Goal: Information Seeking & Learning: Learn about a topic

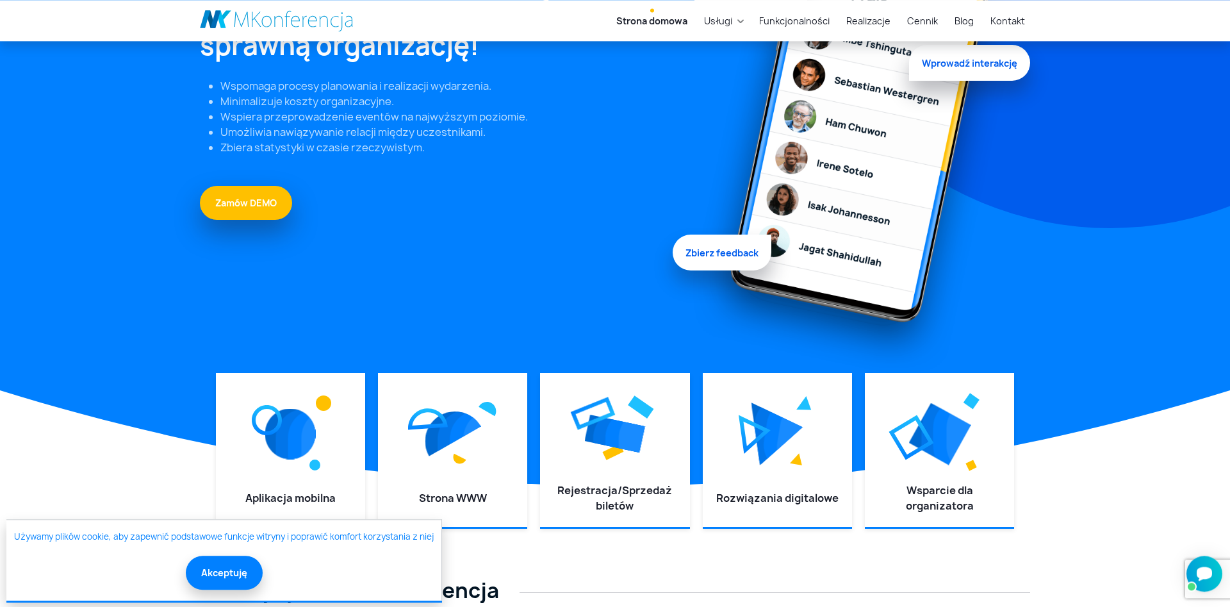
scroll to position [213, 0]
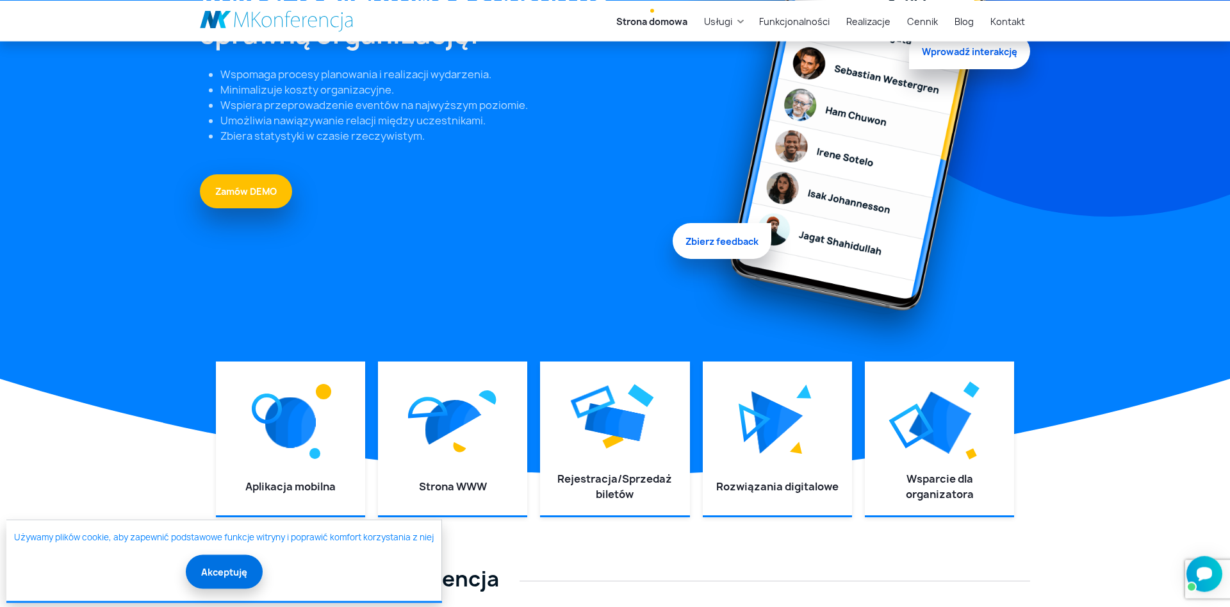
click at [240, 572] on button "Akceptuję" at bounding box center [224, 571] width 77 height 34
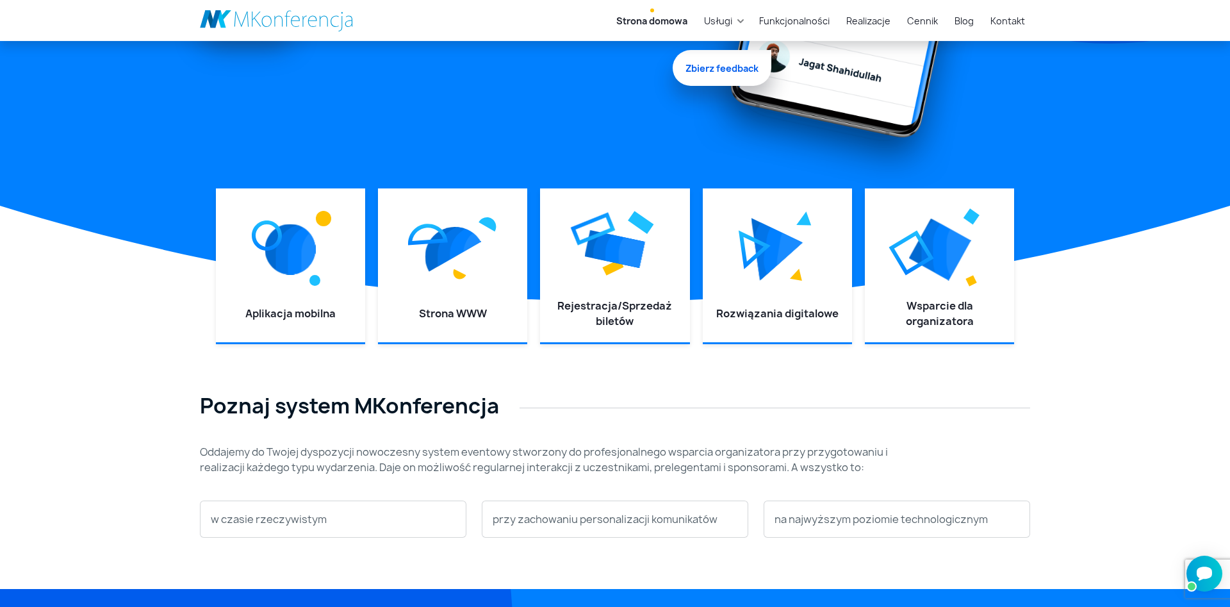
scroll to position [425, 0]
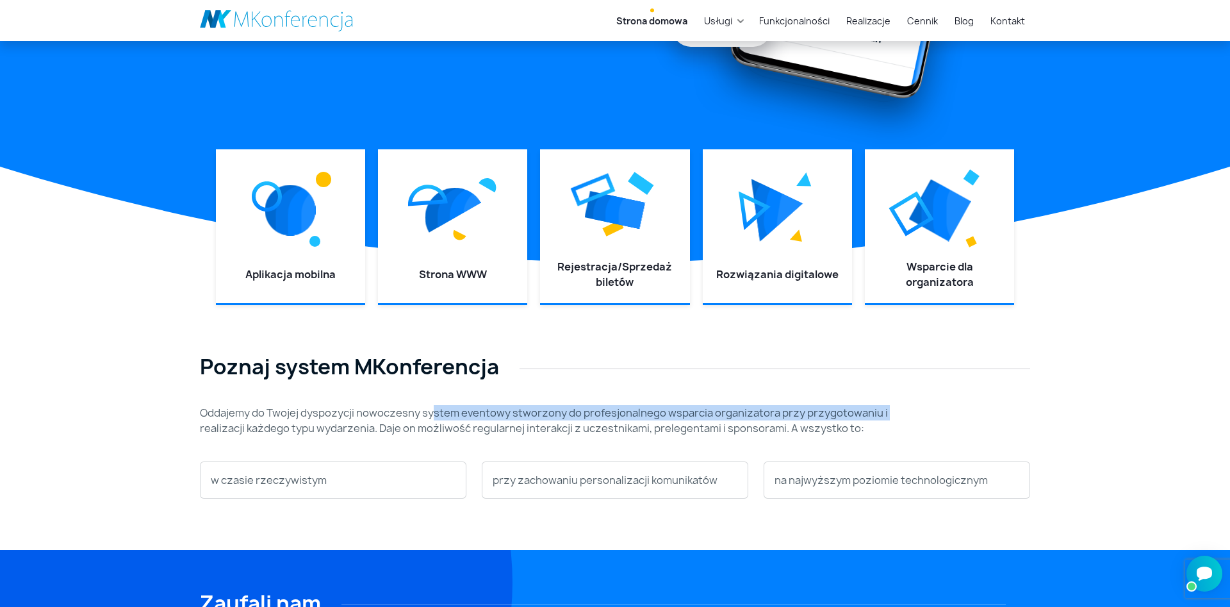
drag, startPoint x: 431, startPoint y: 413, endPoint x: 900, endPoint y: 411, distance: 469.7
click at [898, 411] on div "Poznaj system MKonferencja Oddajemy do Twojej dyspozycji nowoczesny system even…" at bounding box center [615, 407] width 846 height 106
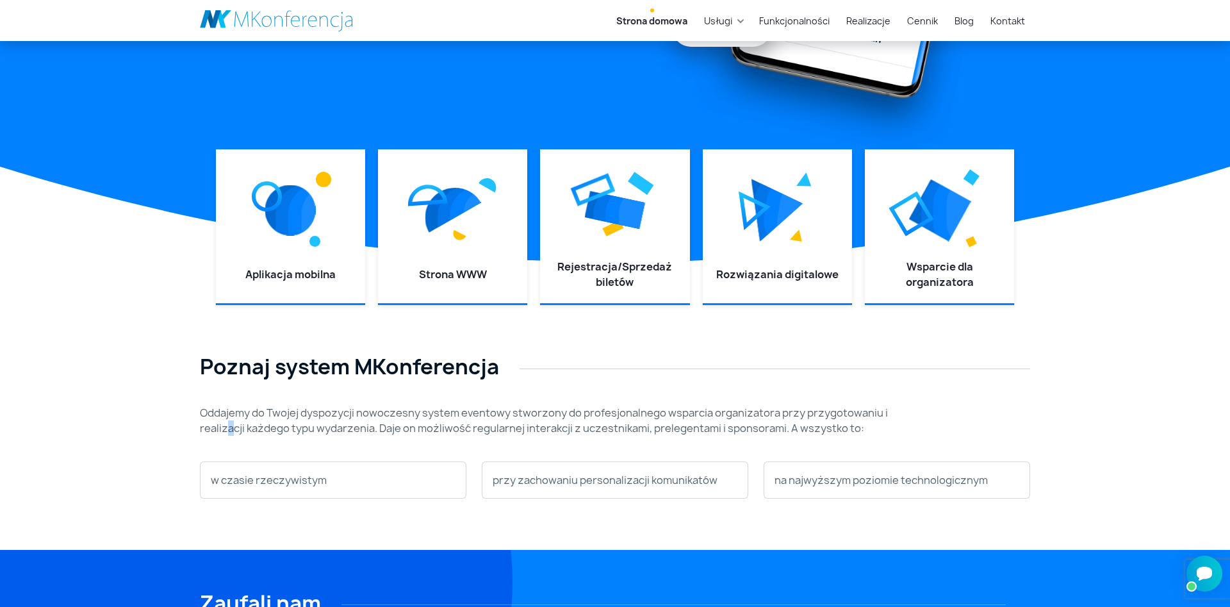
click at [231, 436] on div "Oddajemy do Twojej dyspozycji nowoczesny system eventowy stworzony do profesjon…" at bounding box center [544, 425] width 705 height 41
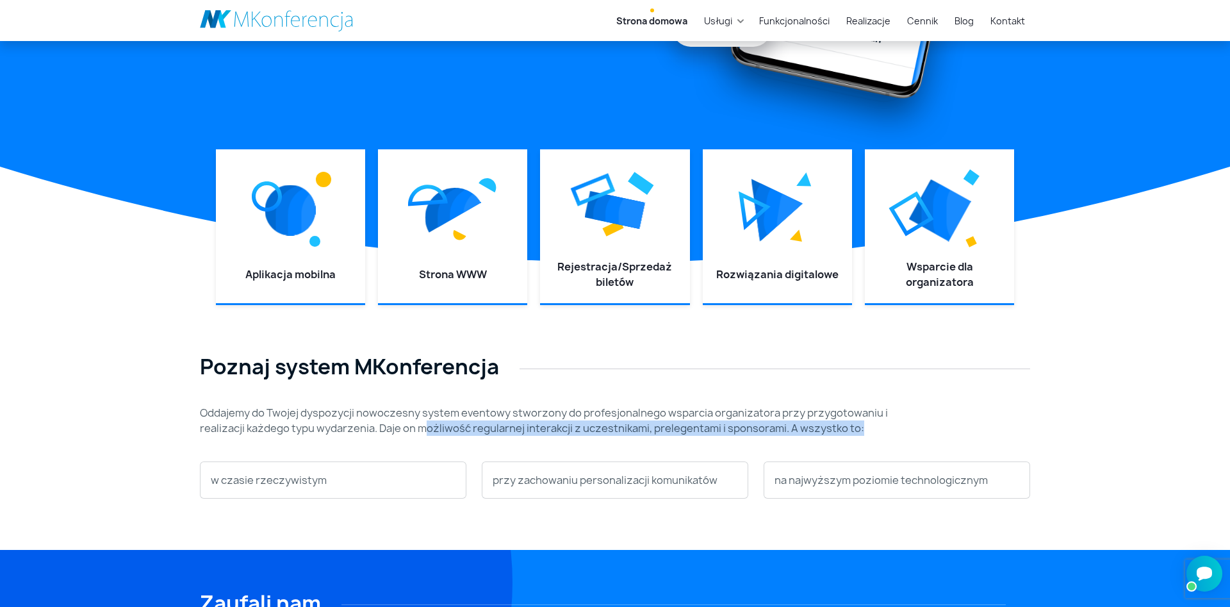
drag, startPoint x: 445, startPoint y: 425, endPoint x: 900, endPoint y: 407, distance: 455.3
click at [887, 430] on p "Oddajemy do Twojej dyspozycji nowoczesny system eventowy stworzony do profesjon…" at bounding box center [544, 420] width 689 height 31
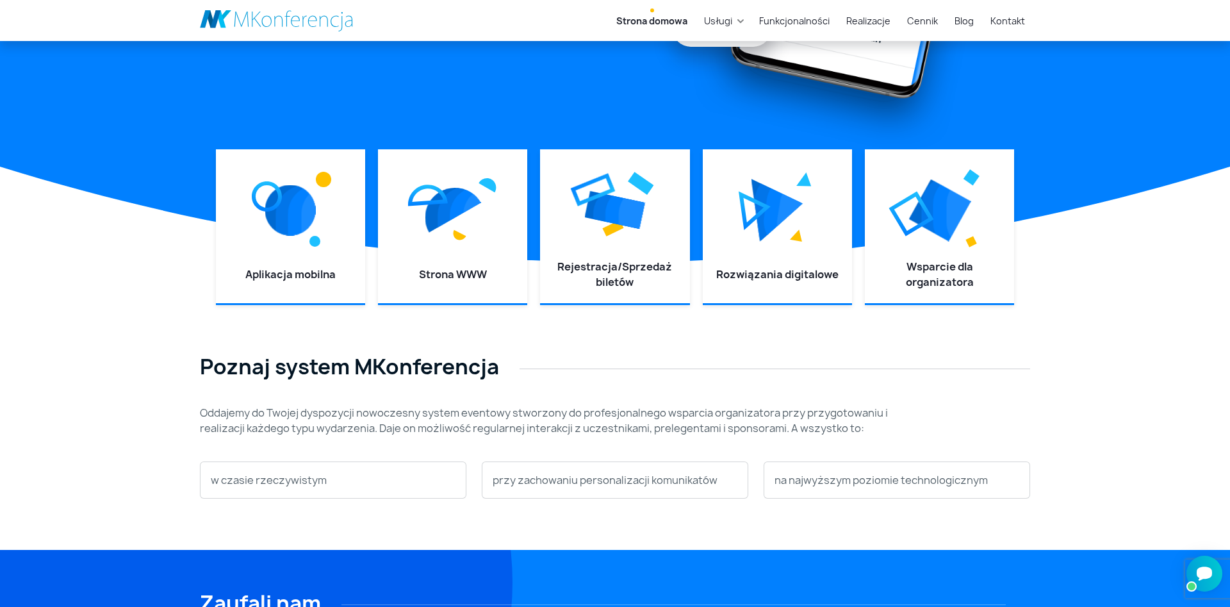
click at [948, 431] on div "Poznaj system MKonferencja Oddajemy do Twojej dyspozycji nowoczesny system even…" at bounding box center [615, 407] width 846 height 106
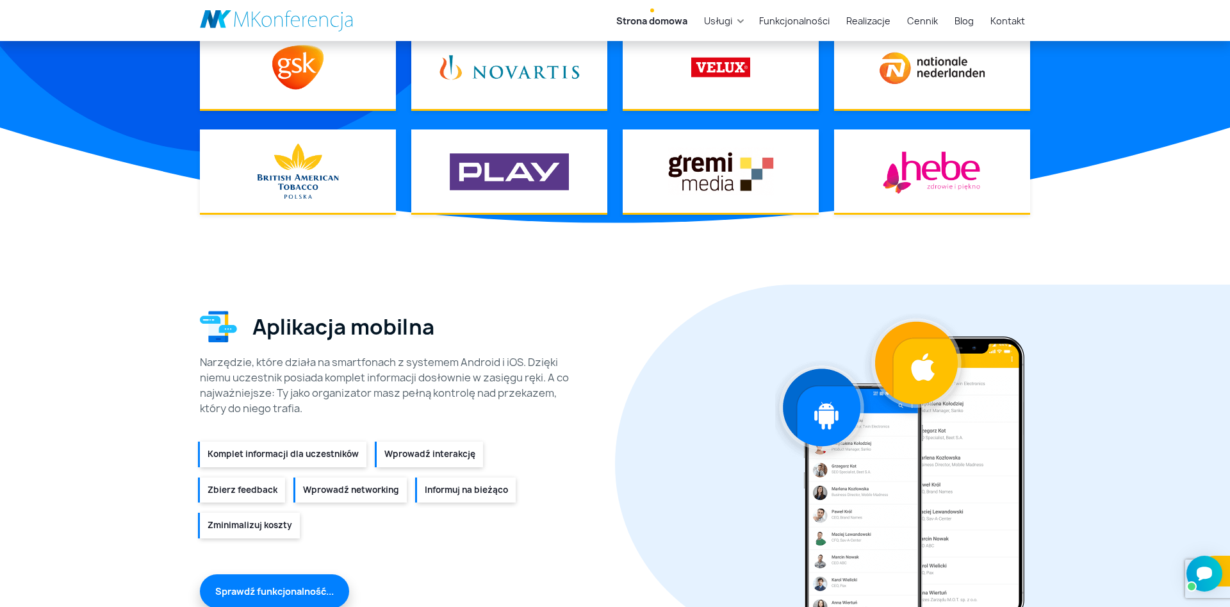
scroll to position [1274, 0]
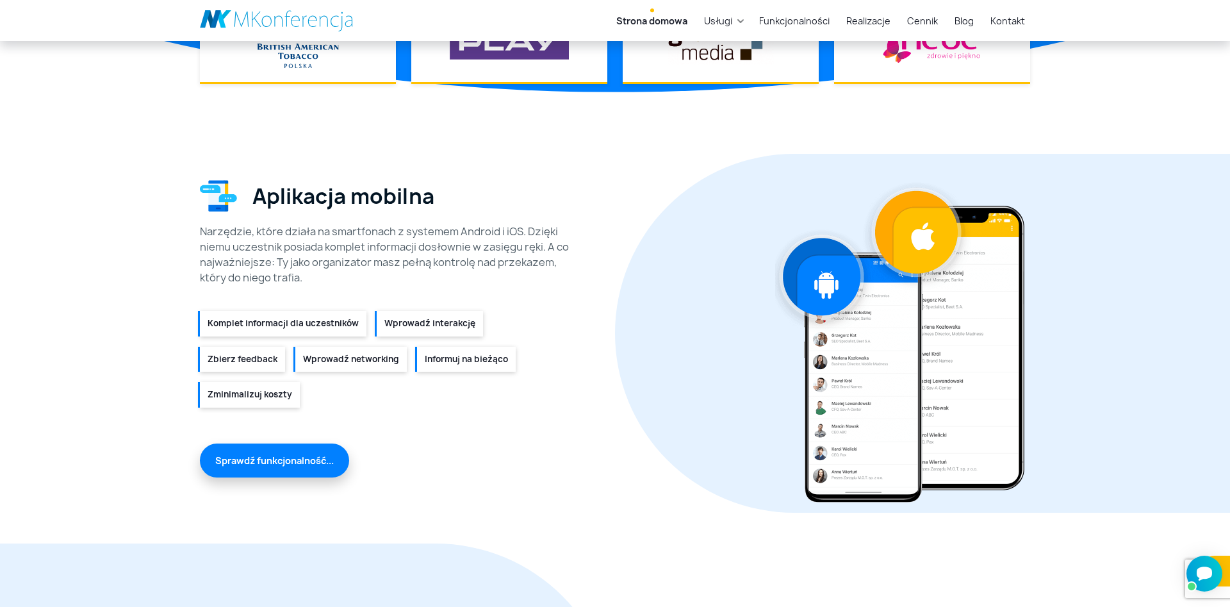
drag, startPoint x: 232, startPoint y: 243, endPoint x: 581, endPoint y: 274, distance: 350.5
click at [581, 274] on div "Narzędzie, które działa na smartfonach z systemem Android i iOS. Dzięki niemu u…" at bounding box center [392, 255] width 384 height 62
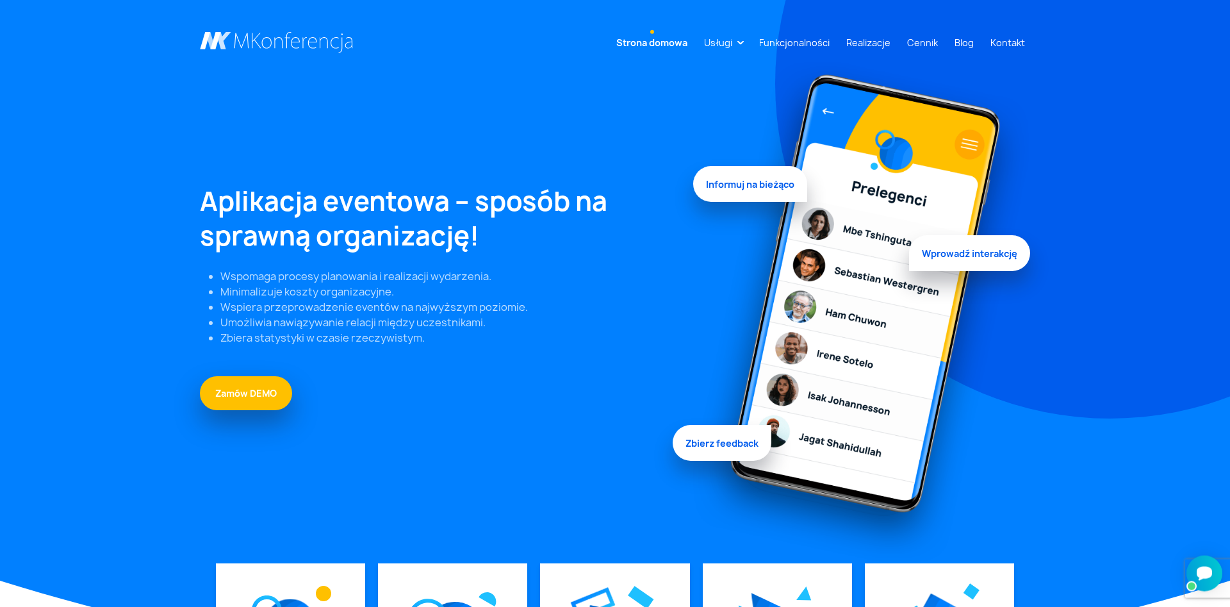
scroll to position [0, 0]
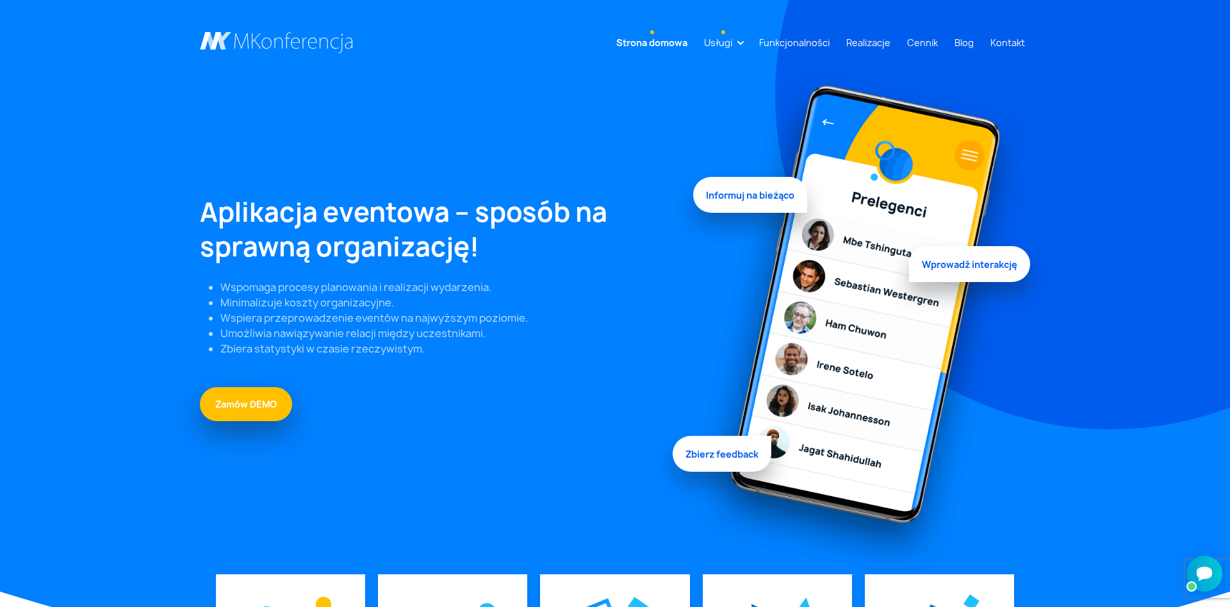
click at [737, 45] on link "Usługi" at bounding box center [718, 43] width 38 height 24
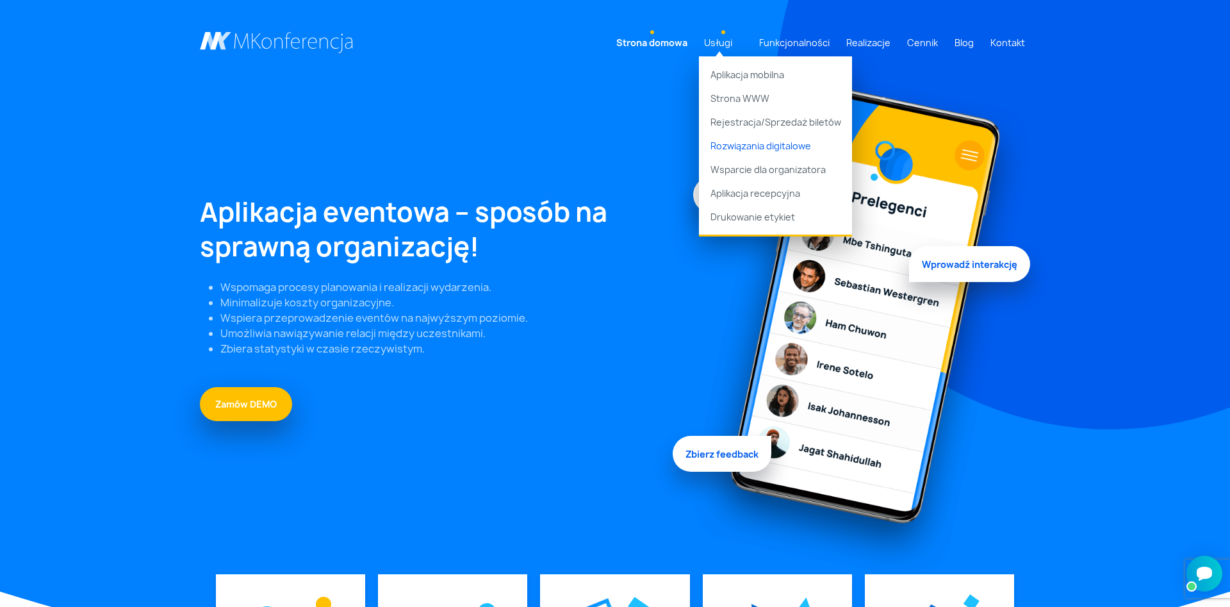
click at [776, 149] on link "Rozwiązania digitalowe" at bounding box center [775, 146] width 153 height 24
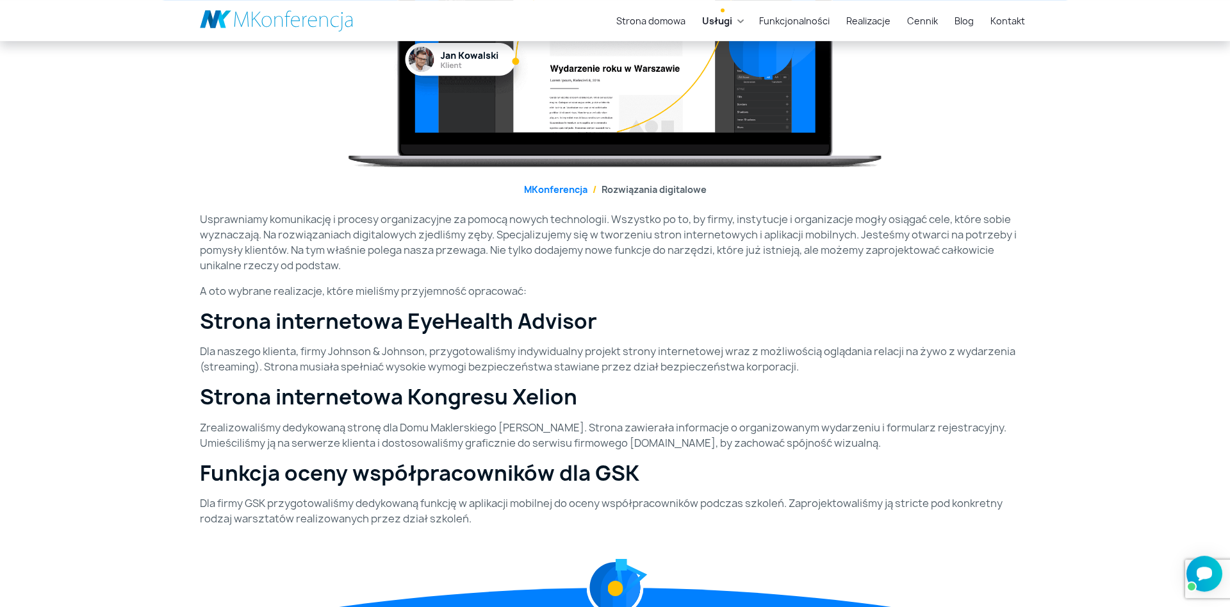
scroll to position [343, 0]
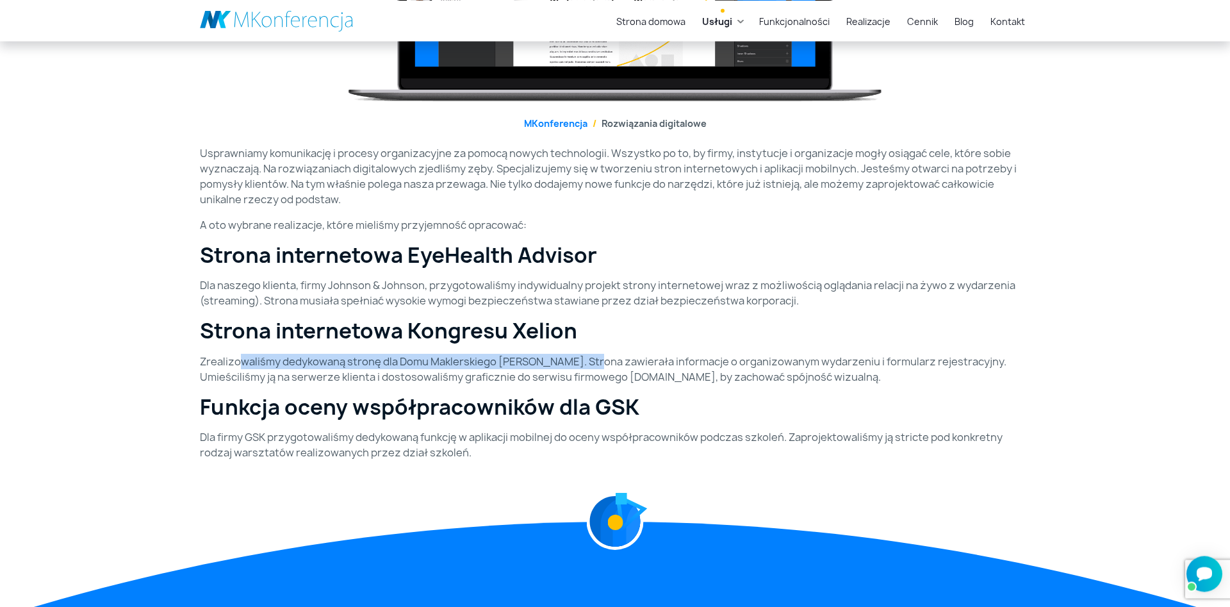
drag, startPoint x: 243, startPoint y: 358, endPoint x: 584, endPoint y: 366, distance: 341.6
click at [584, 366] on p "Zrealizowaliśmy dedykowaną stronę dla Domu Maklerskiego Xelion. Strona zawierał…" at bounding box center [615, 369] width 830 height 31
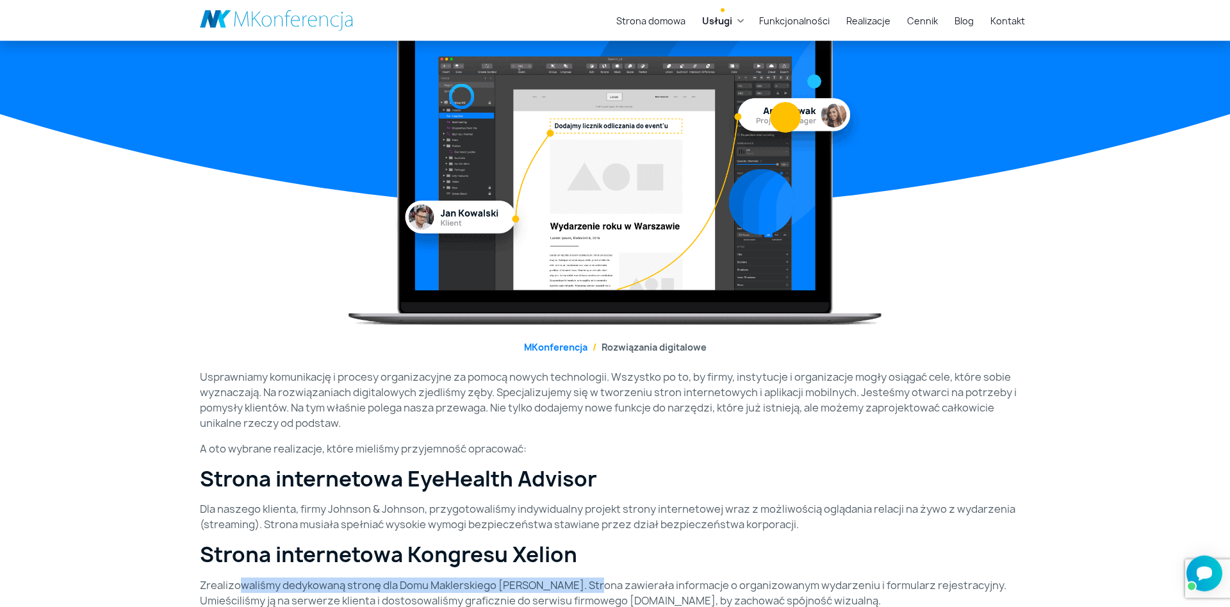
scroll to position [131, 0]
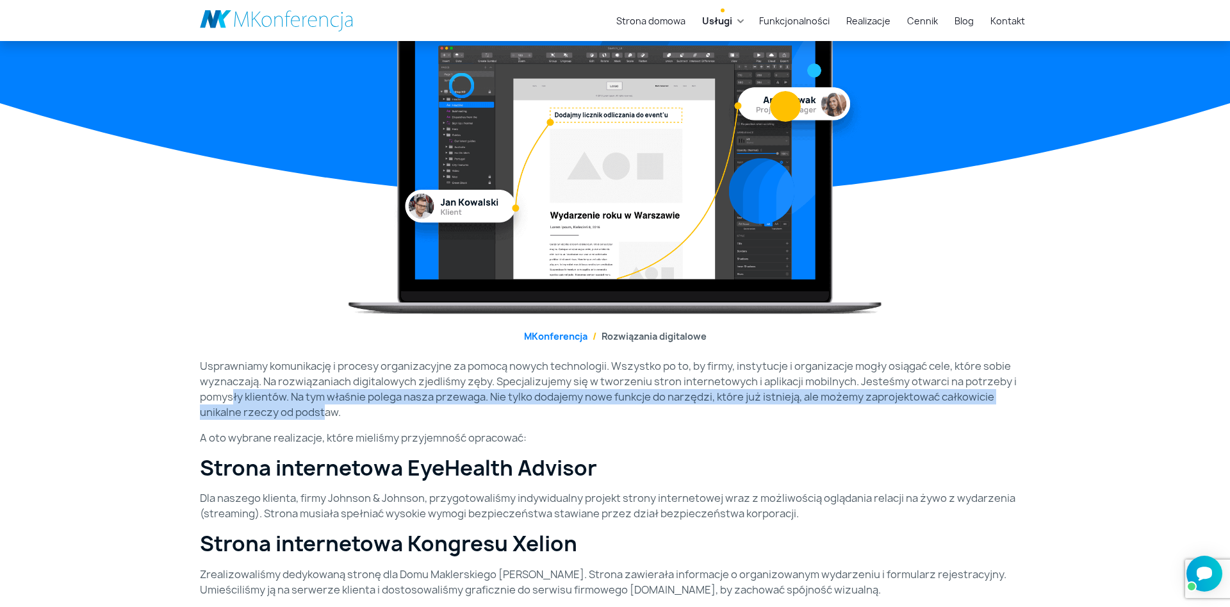
drag, startPoint x: 240, startPoint y: 400, endPoint x: 323, endPoint y: 411, distance: 83.4
click at [323, 411] on p "Usprawniamy komunikację i procesy organizacyjne za pomocą nowych technologii. W…" at bounding box center [615, 389] width 830 height 62
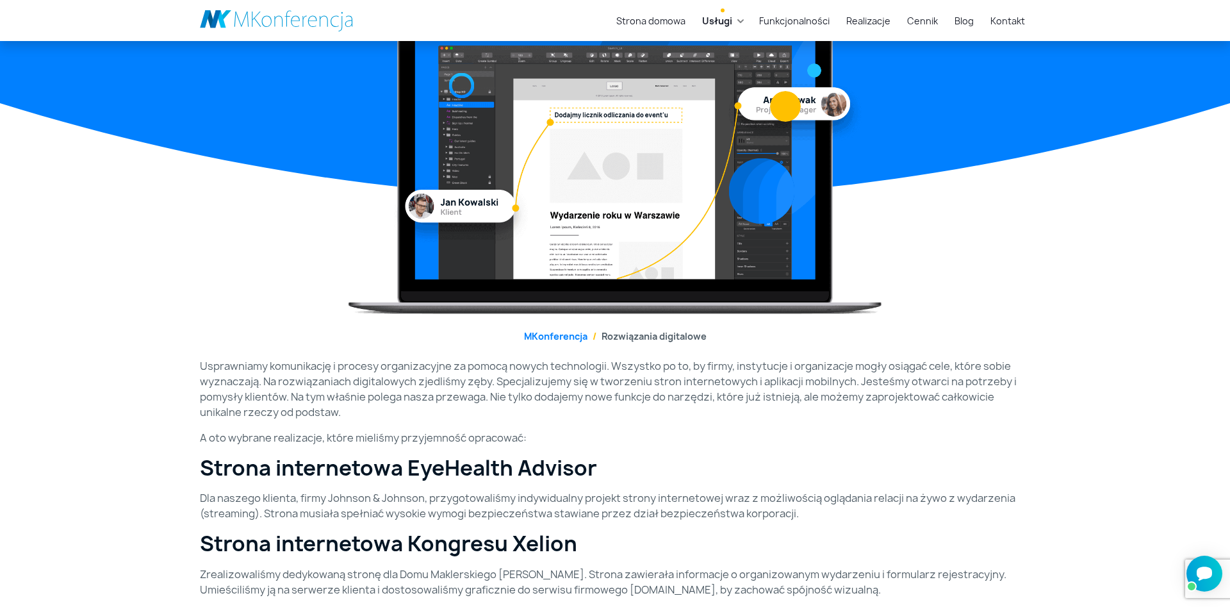
click at [889, 468] on h2 "Strona internetowa EyeHealth Advisor" at bounding box center [615, 468] width 830 height 24
click at [804, 20] on link "Funkcjonalności" at bounding box center [794, 21] width 81 height 24
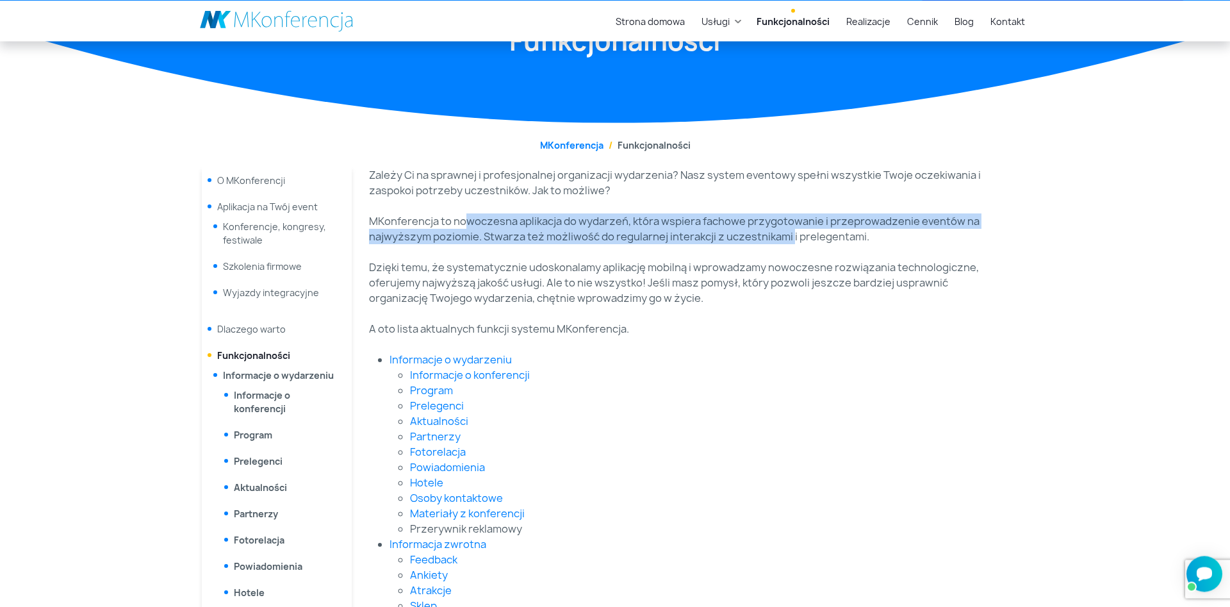
drag, startPoint x: 463, startPoint y: 222, endPoint x: 791, endPoint y: 248, distance: 329.1
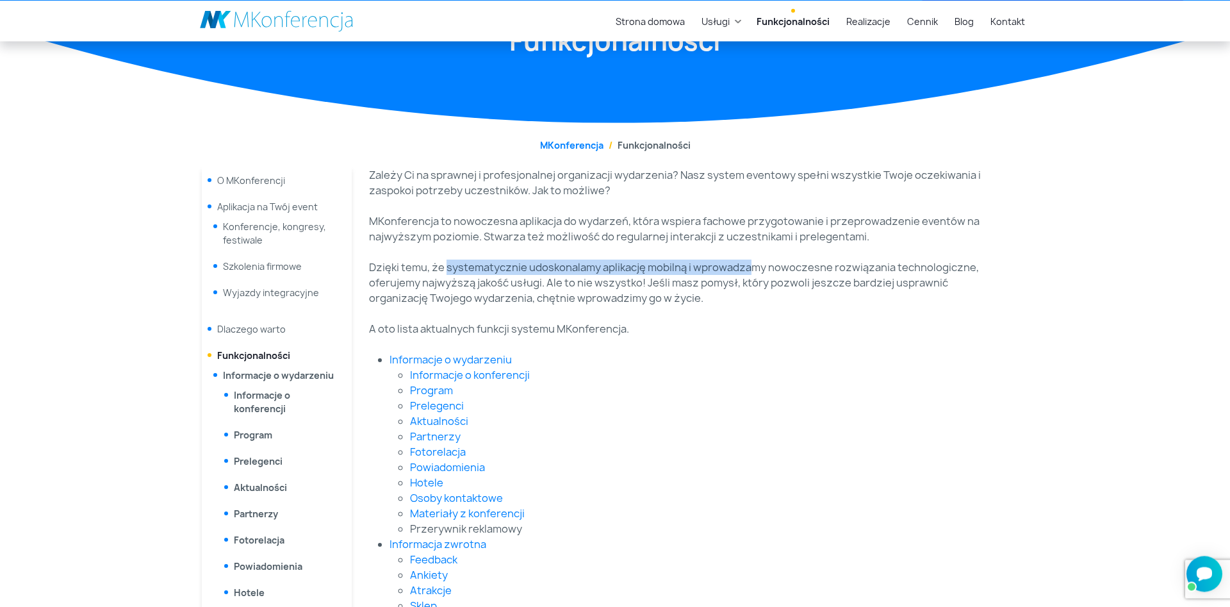
drag, startPoint x: 448, startPoint y: 269, endPoint x: 747, endPoint y: 274, distance: 299.3
click at [747, 274] on p "Dzięki temu, że systematycznie udoskonalamy aplikację mobilną i wprowadzamy now…" at bounding box center [678, 283] width 619 height 46
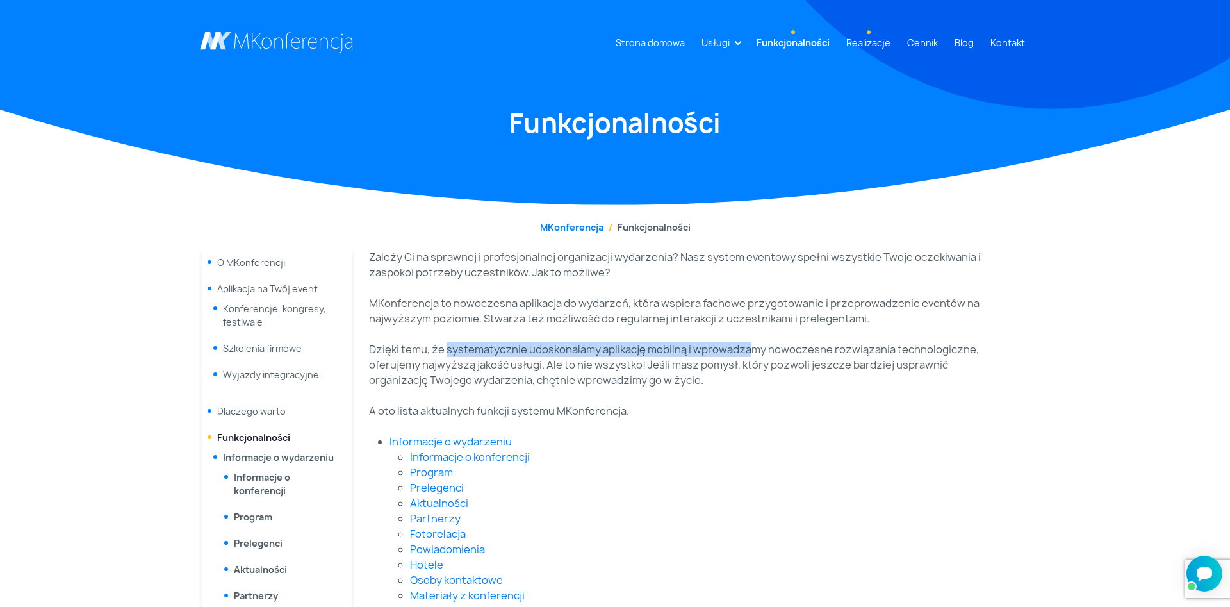
click at [871, 46] on link "Realizacje" at bounding box center [868, 43] width 54 height 24
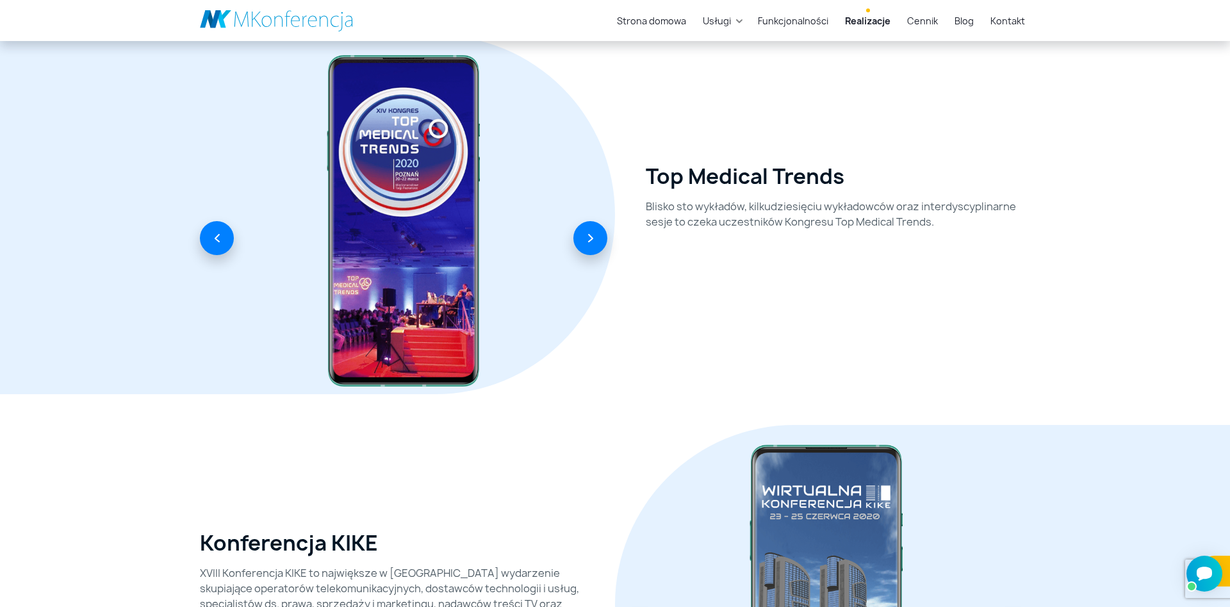
scroll to position [3202, 0]
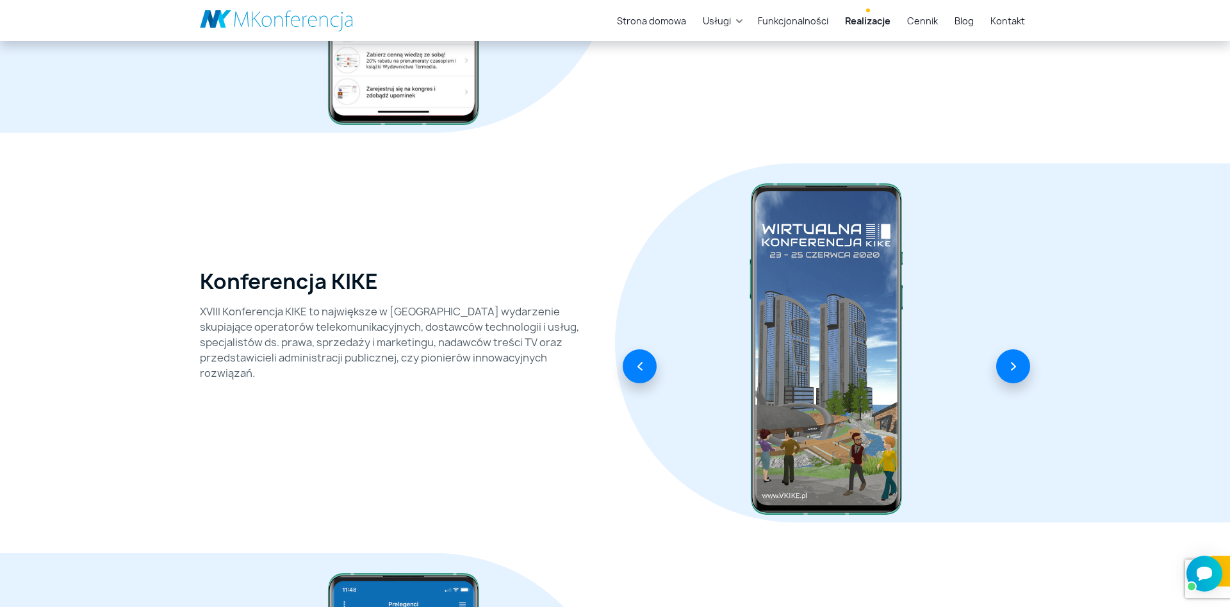
click at [420, 315] on p "XVIII Konferencja KIKE to największe w Polsce wydarzenie skupiające operatorów …" at bounding box center [392, 342] width 384 height 77
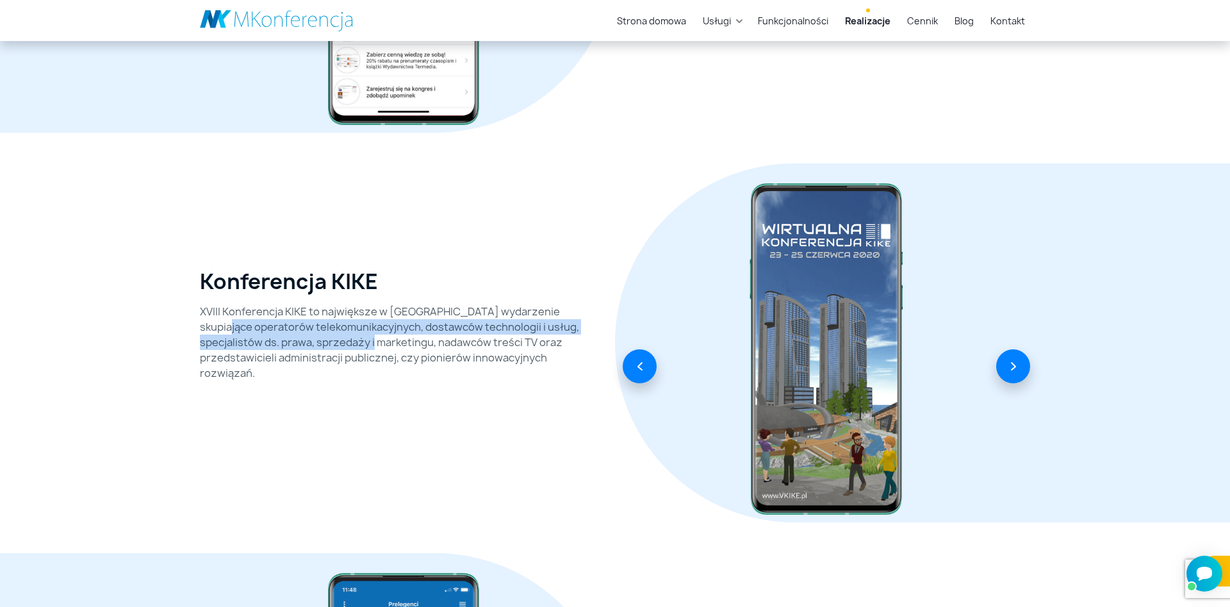
drag, startPoint x: 232, startPoint y: 326, endPoint x: 432, endPoint y: 336, distance: 200.1
click at [432, 336] on p "XVIII Konferencja KIKE to największe w Polsce wydarzenie skupiające operatorów …" at bounding box center [392, 342] width 384 height 77
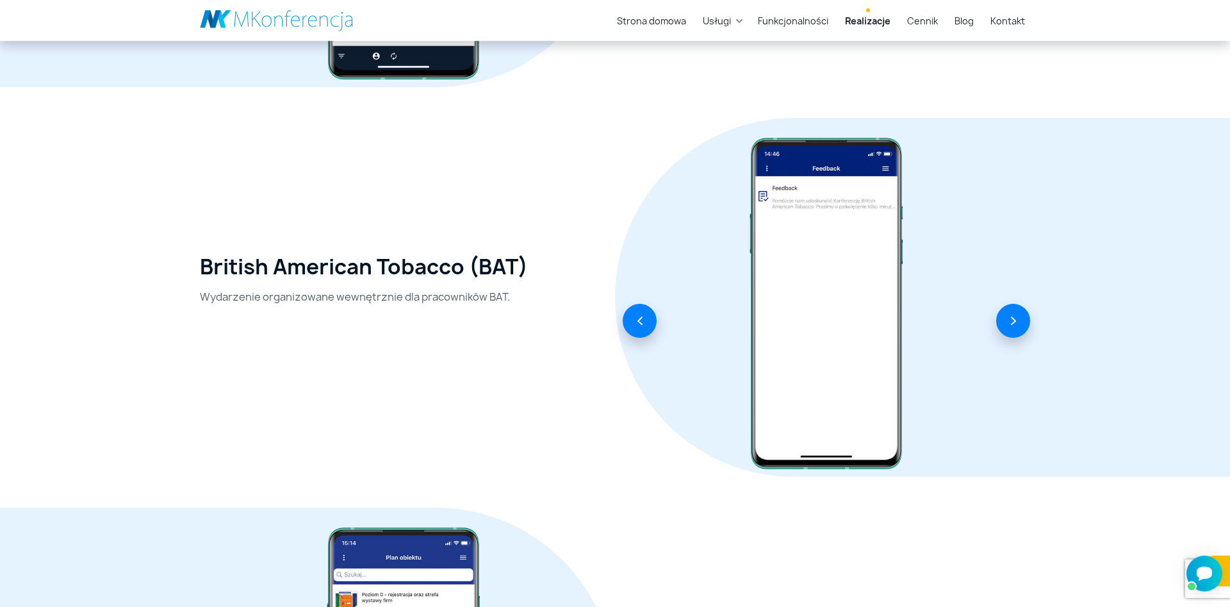
scroll to position [2418, 0]
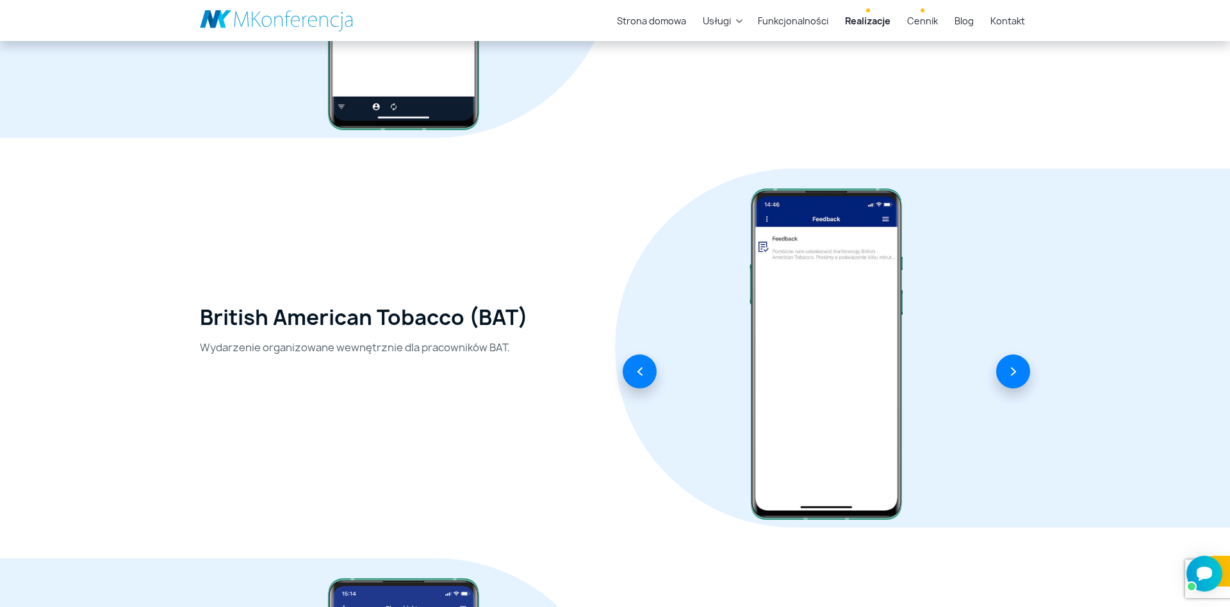
click at [927, 13] on link "Cennik" at bounding box center [922, 21] width 41 height 24
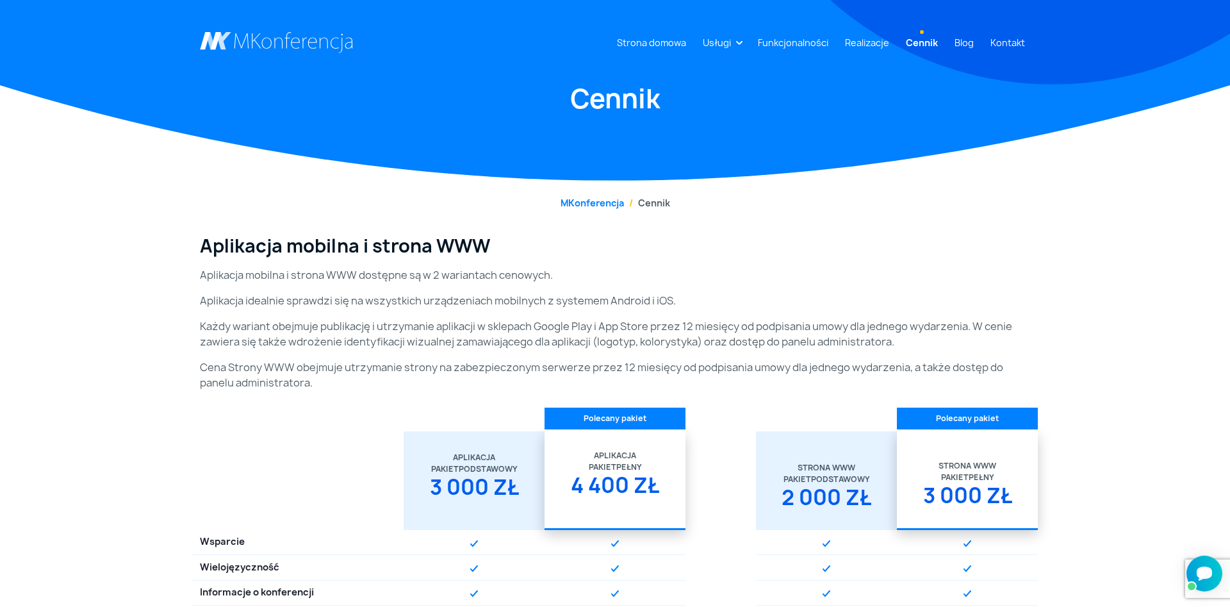
scroll to position [65, 0]
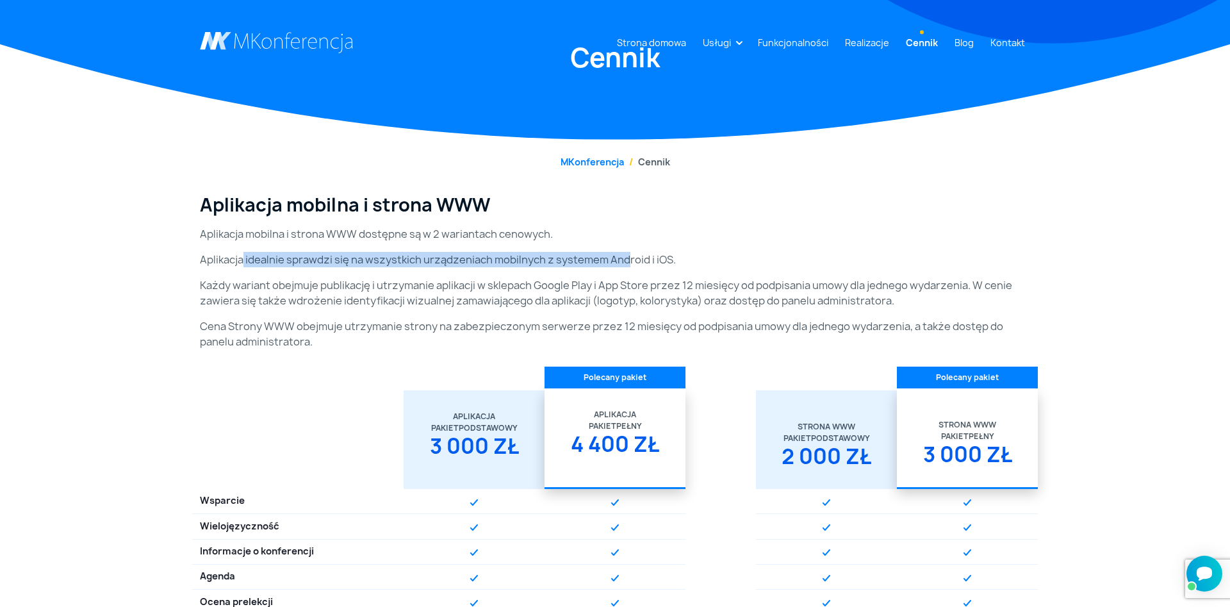
drag, startPoint x: 243, startPoint y: 258, endPoint x: 627, endPoint y: 259, distance: 383.8
click at [627, 259] on p "Aplikacja idealnie sprawdzi się na wszystkich urządzeniach mobilnych z systemem…" at bounding box center [615, 259] width 830 height 15
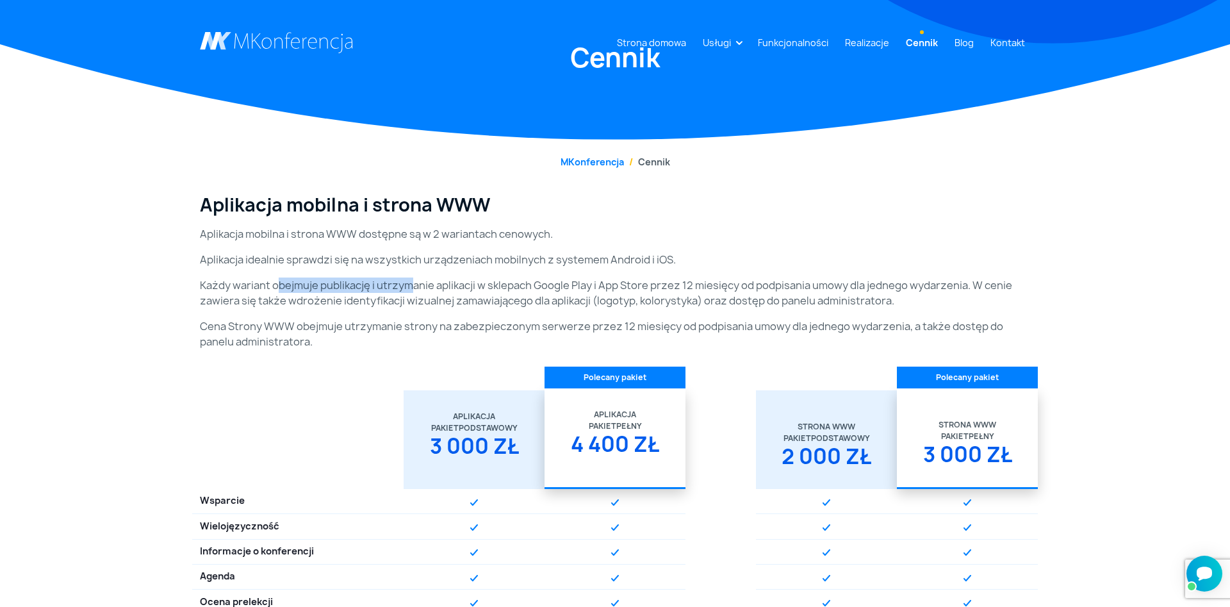
drag, startPoint x: 356, startPoint y: 286, endPoint x: 415, endPoint y: 288, distance: 59.0
click at [415, 288] on p "Każdy wariant obejmuje publikację i utrzymanie aplikacji w sklepach Google Play…" at bounding box center [615, 292] width 830 height 31
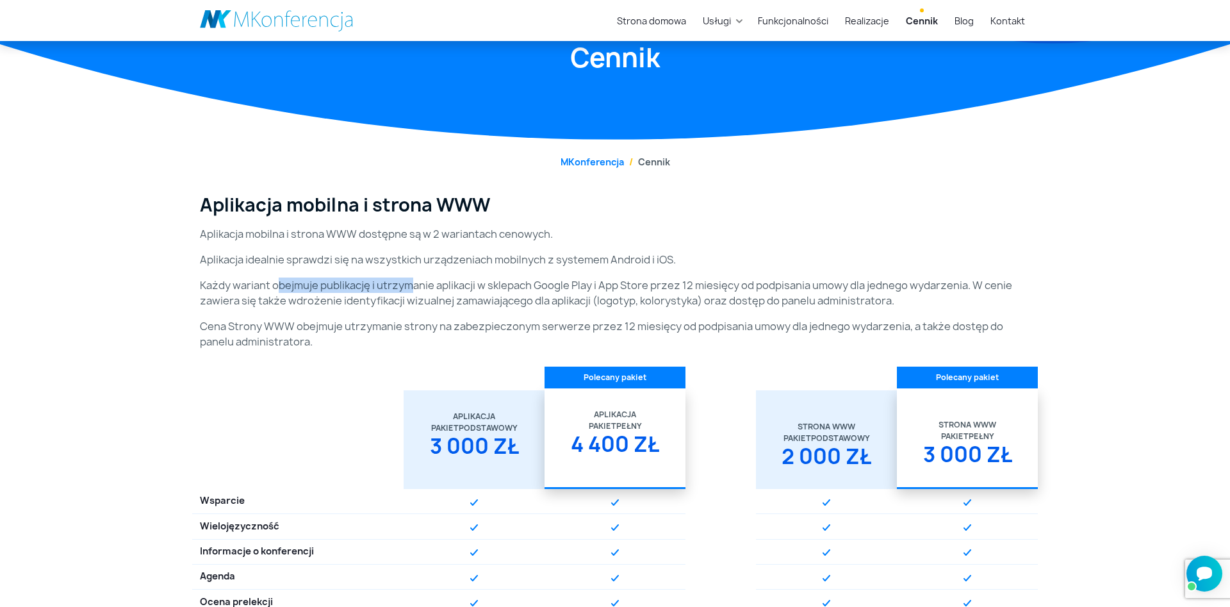
scroll to position [196, 0]
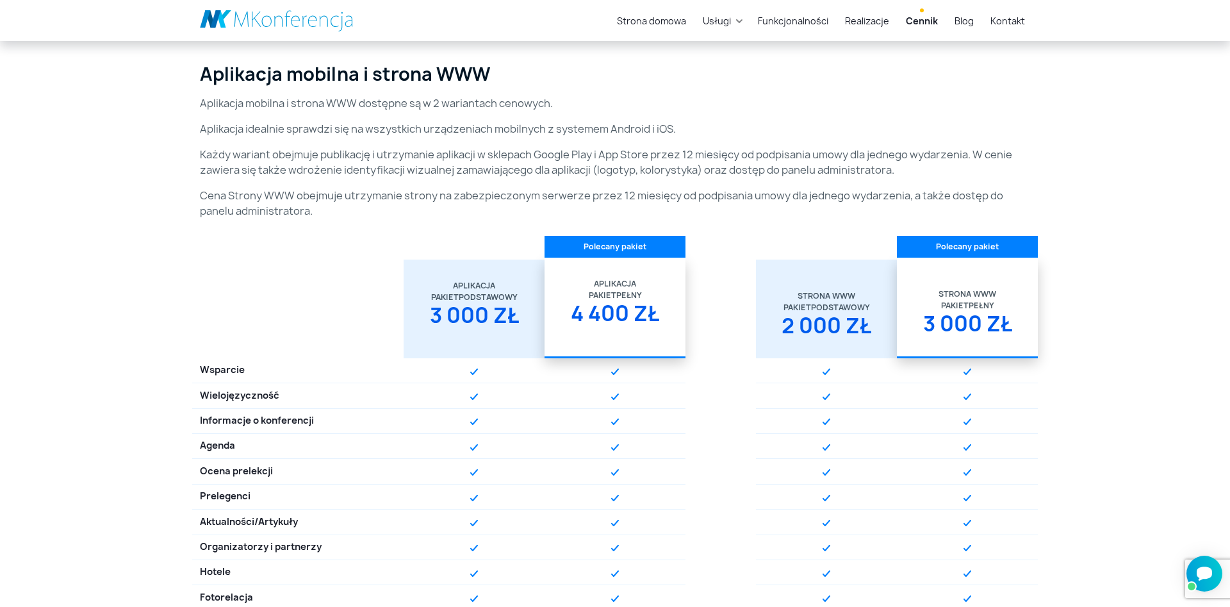
click at [1008, 161] on p "Każdy wariant obejmuje publikację i utrzymanie aplikacji w sklepach Google Play…" at bounding box center [615, 162] width 830 height 31
drag, startPoint x: 223, startPoint y: 173, endPoint x: 495, endPoint y: 167, distance: 272.4
click at [495, 167] on p "Każdy wariant obejmuje publikację i utrzymanie aplikacji w sklepach Google Play…" at bounding box center [615, 162] width 830 height 31
click at [649, 167] on p "Każdy wariant obejmuje publikację i utrzymanie aplikacji w sklepach Google Play…" at bounding box center [615, 162] width 830 height 31
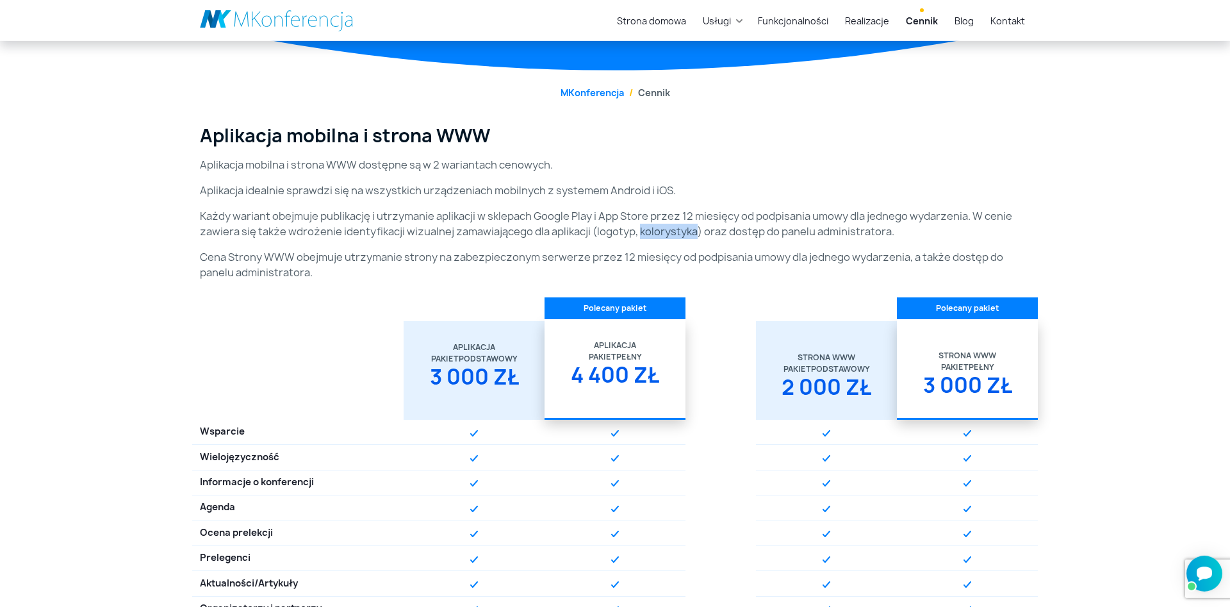
scroll to position [147, 0]
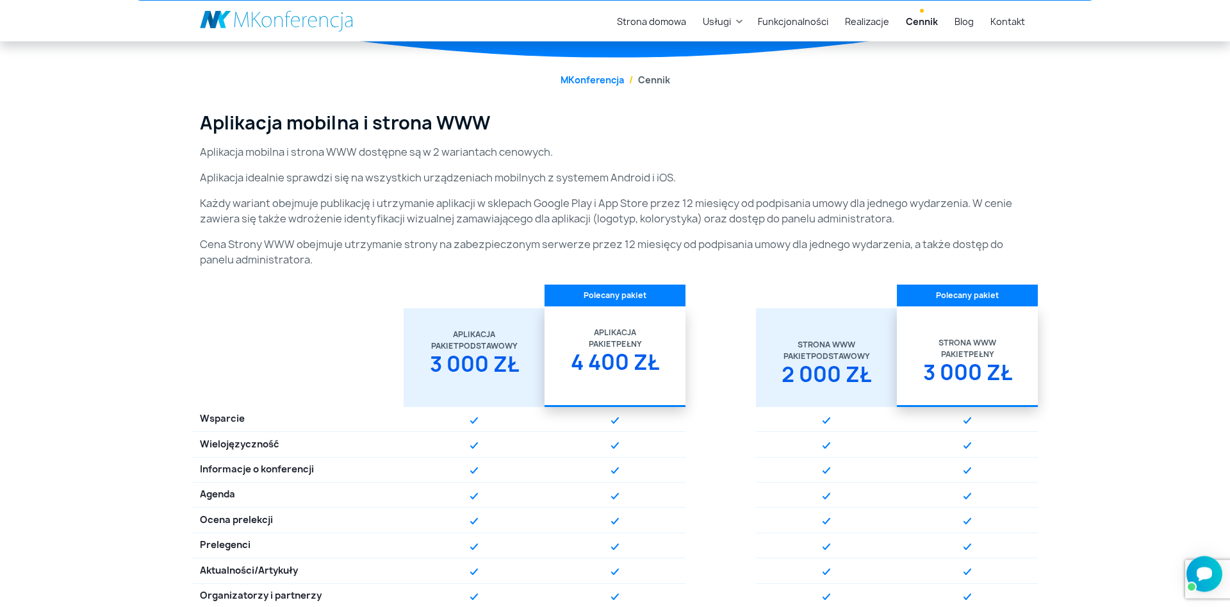
click at [628, 361] on div "4 400 zł" at bounding box center [615, 367] width 126 height 35
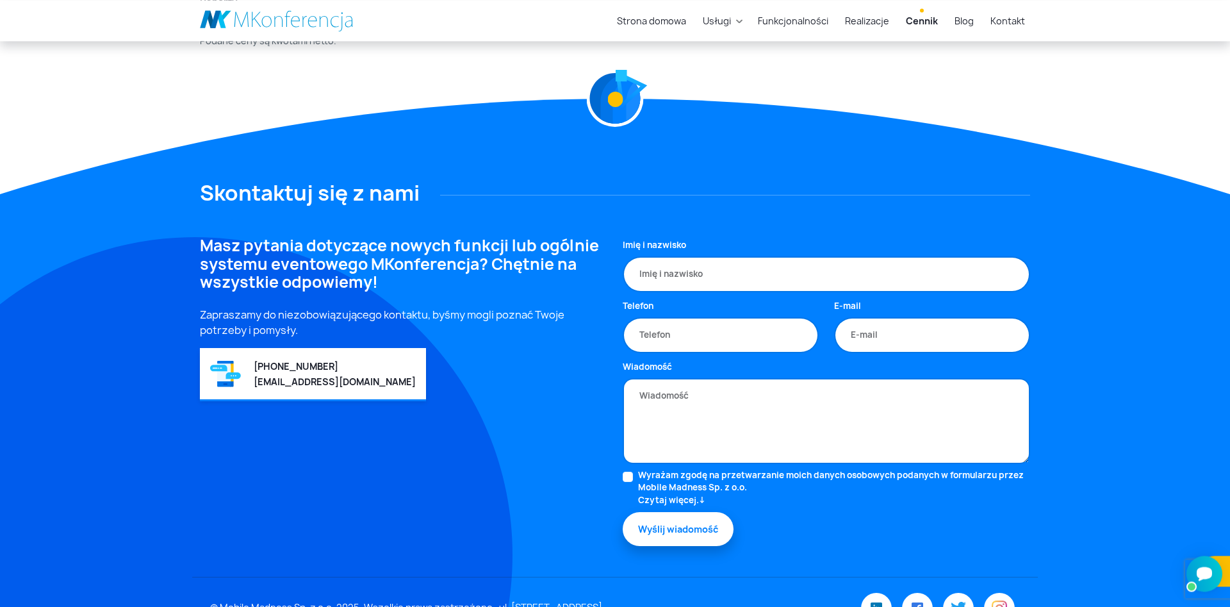
scroll to position [2516, 0]
